Goal: Task Accomplishment & Management: Manage account settings

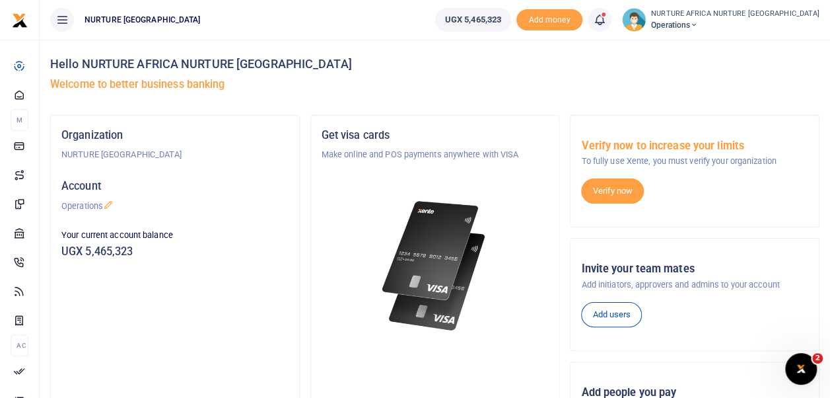
click at [607, 20] on span at bounding box center [607, 20] width 0 height 0
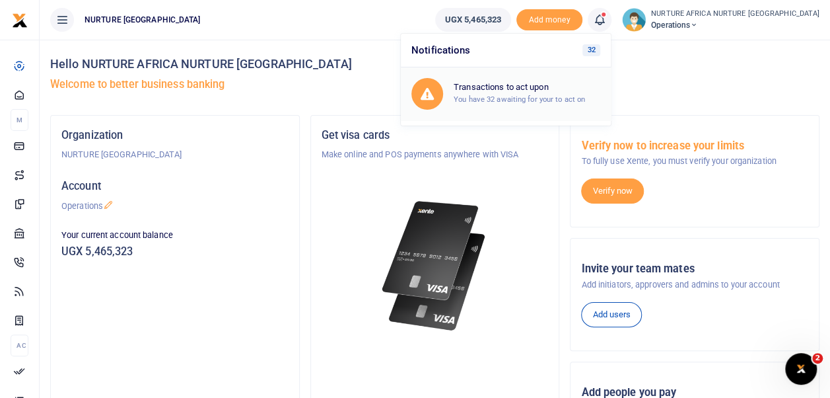
click at [560, 102] on small "You have 32 awaiting for your to act on" at bounding box center [519, 98] width 131 height 9
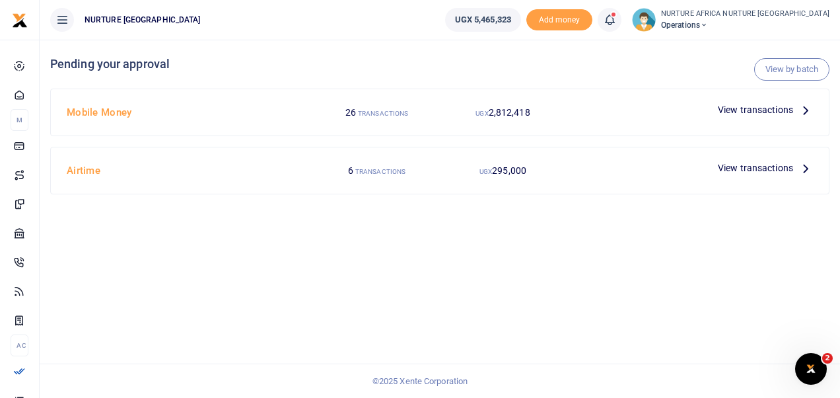
click at [749, 107] on span "View transactions" at bounding box center [755, 109] width 75 height 15
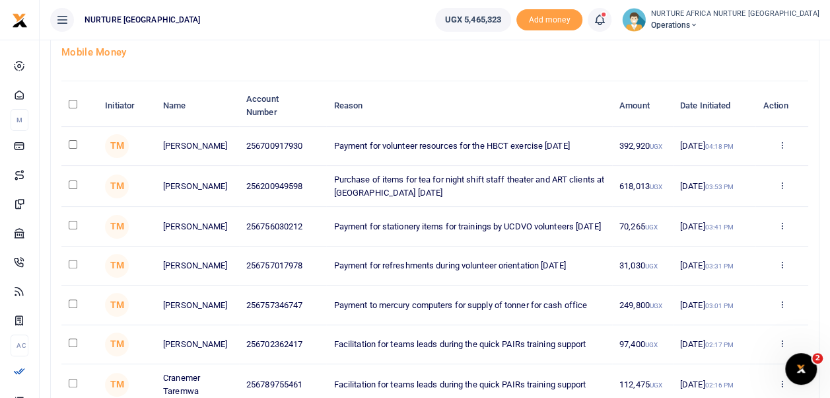
scroll to position [89, 0]
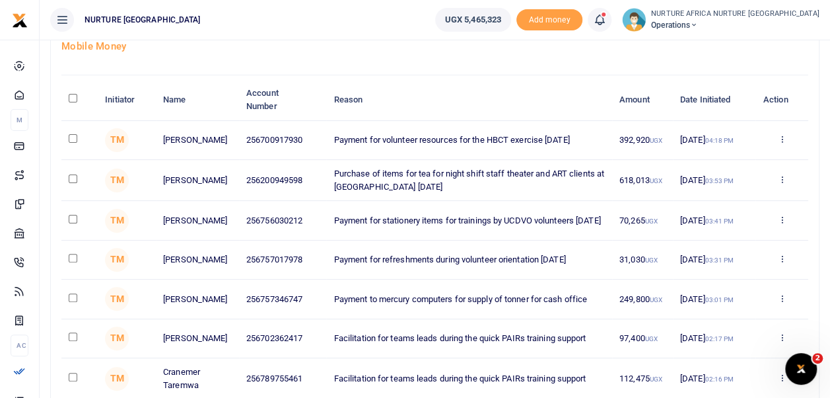
click at [74, 262] on input "checkbox" at bounding box center [73, 258] width 9 height 9
checkbox input "true"
click at [73, 307] on td at bounding box center [79, 298] width 36 height 39
click at [75, 300] on input "checkbox" at bounding box center [73, 297] width 9 height 9
checkbox input "true"
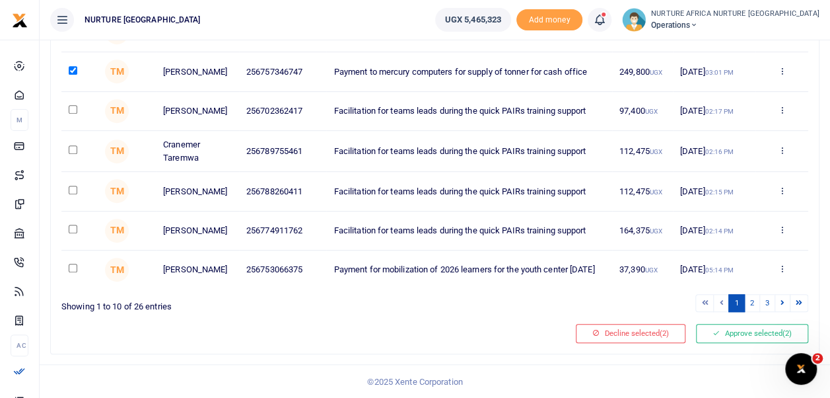
scroll to position [318, 0]
click at [753, 309] on link "2" at bounding box center [753, 302] width 16 height 18
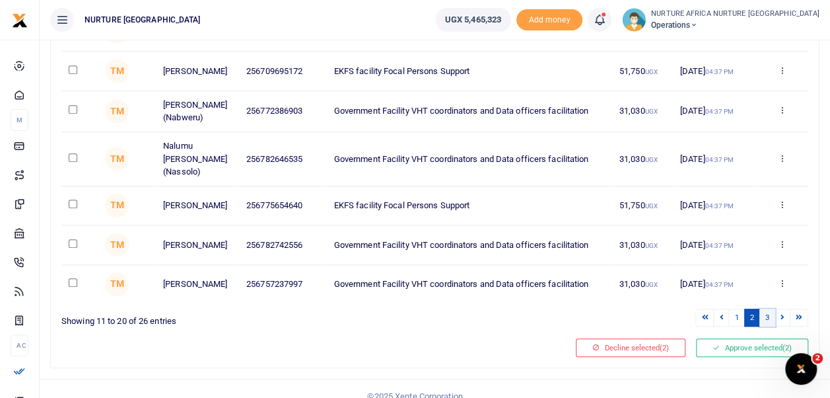
click at [766, 314] on link "3" at bounding box center [768, 318] width 16 height 18
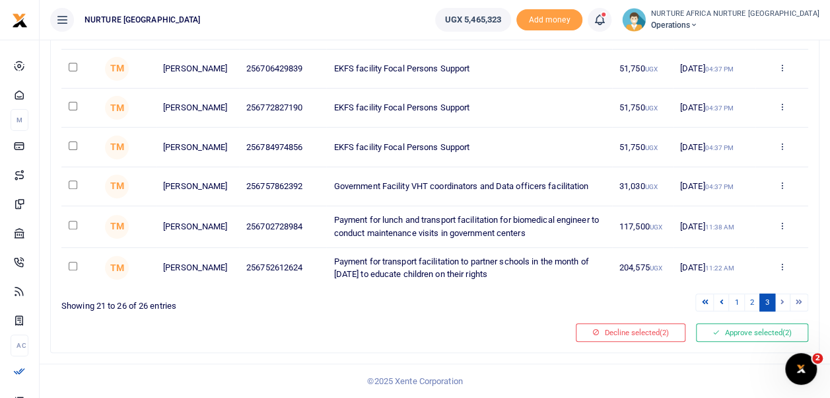
scroll to position [177, 0]
click at [740, 301] on link "1" at bounding box center [737, 302] width 16 height 18
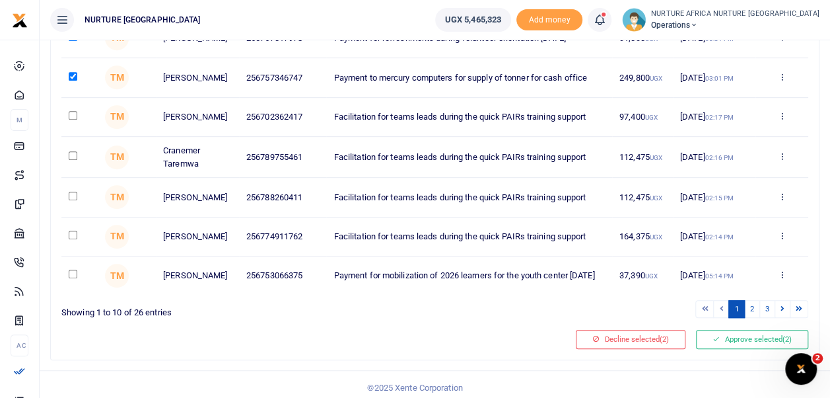
scroll to position [314, 0]
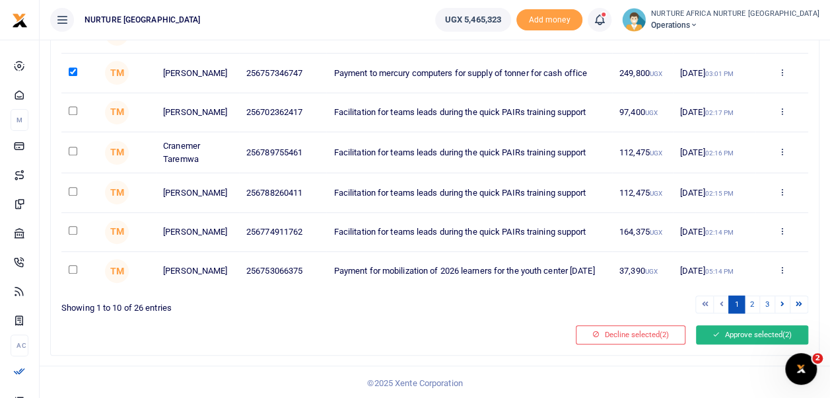
click at [749, 344] on button "Approve selected (2)" at bounding box center [752, 334] width 112 height 18
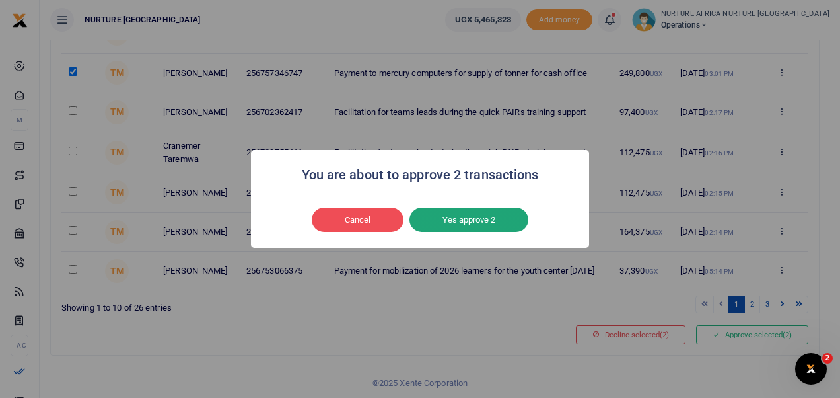
click at [490, 219] on button "Yes approve 2" at bounding box center [469, 219] width 119 height 25
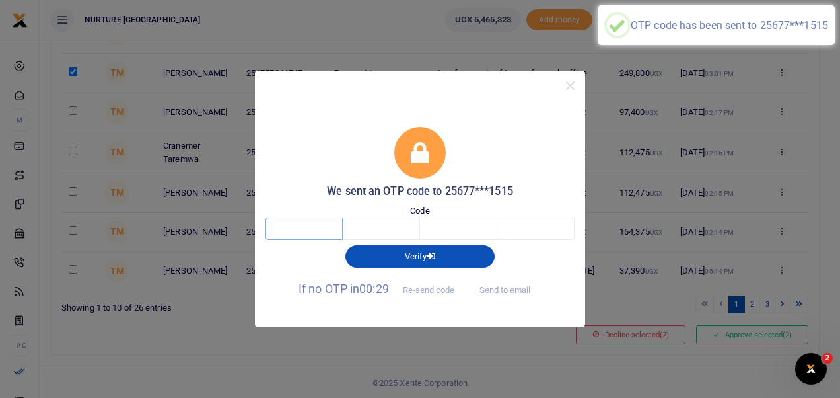
click at [290, 235] on input "text" at bounding box center [304, 228] width 77 height 22
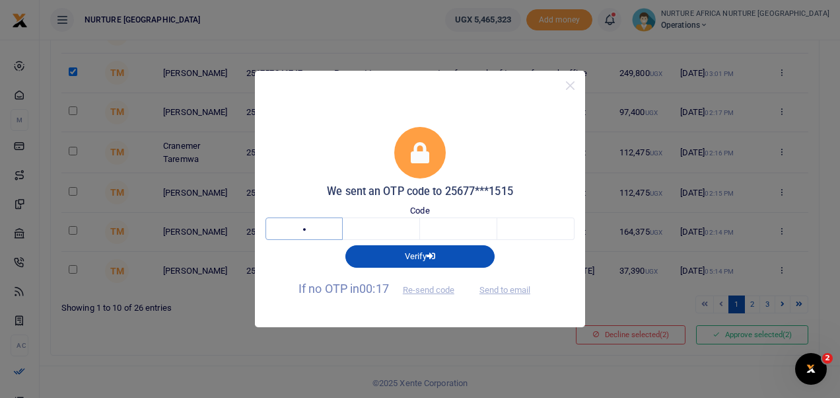
type input "9"
type input "0"
type input "9"
type input "6"
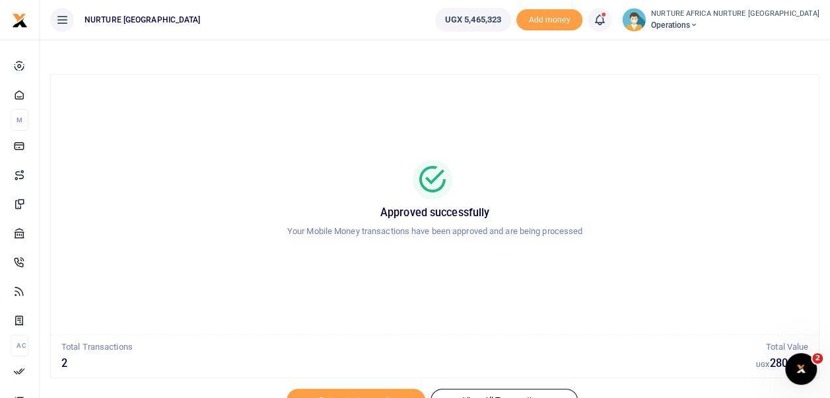
click at [607, 18] on icon at bounding box center [599, 20] width 13 height 15
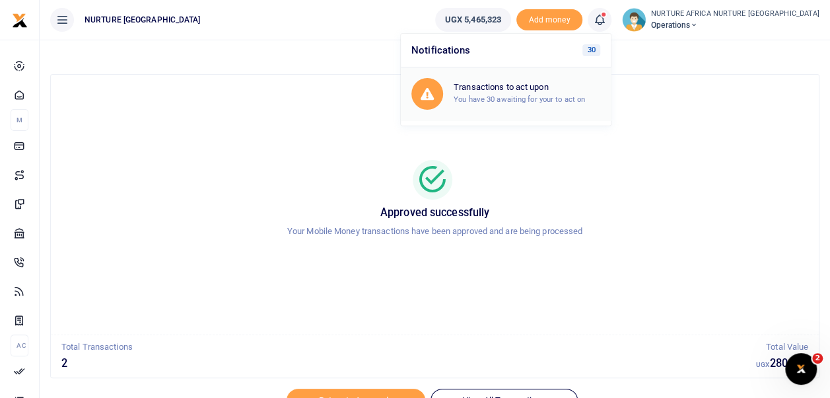
click at [542, 91] on h6 "Transactions to act upon" at bounding box center [527, 87] width 147 height 11
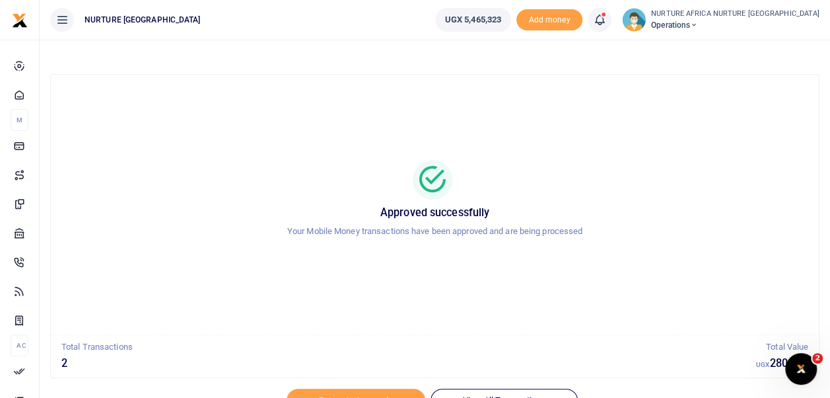
click at [607, 17] on icon at bounding box center [599, 20] width 13 height 15
